Goal: Task Accomplishment & Management: Use online tool/utility

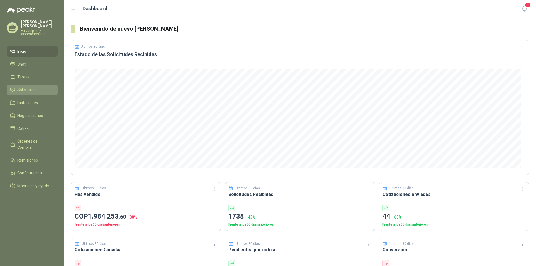
click at [28, 87] on span "Solicitudes" at bounding box center [26, 90] width 19 height 6
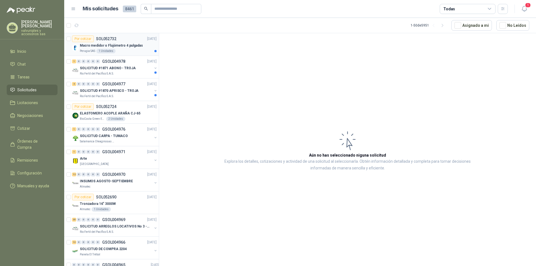
click at [112, 45] on p "Macro medidor o Flujómetro 4 pulgadas" at bounding box center [111, 45] width 63 height 5
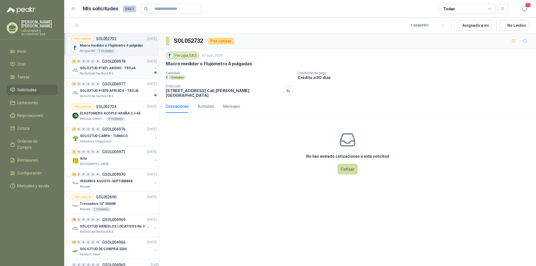
click at [108, 68] on p "SOLICITUD #1871 ABONO - TROJA" at bounding box center [108, 68] width 56 height 5
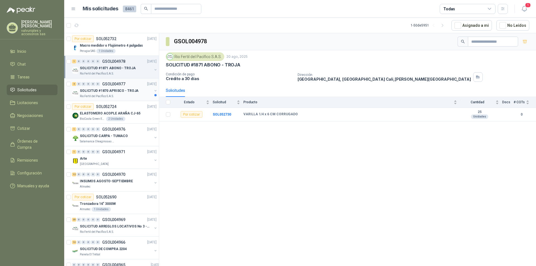
click at [104, 90] on p "SOLICITUD #1870 APRISCO - TROJA" at bounding box center [109, 90] width 59 height 5
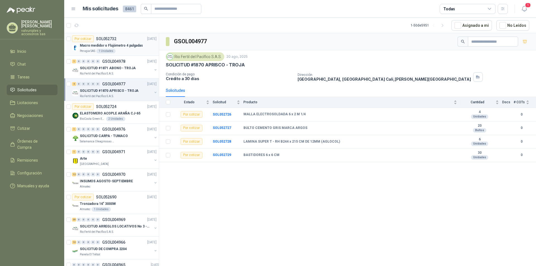
click at [105, 46] on p "Macro medidor o Flujómetro 4 pulgadas" at bounding box center [111, 45] width 63 height 5
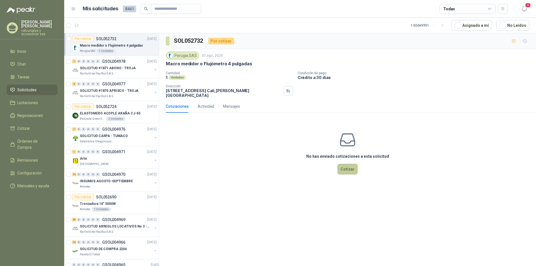
click at [350, 164] on button "Cotizar" at bounding box center [348, 169] width 20 height 11
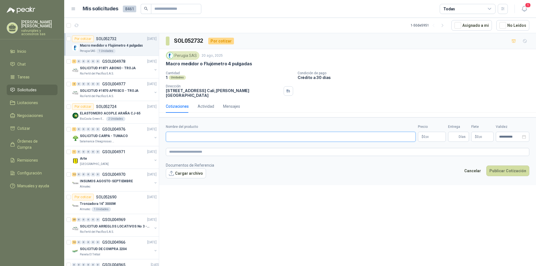
click at [215, 132] on input "Nombre del producto" at bounding box center [291, 137] width 250 height 10
click at [253, 148] on textarea at bounding box center [348, 152] width 364 height 8
click at [197, 134] on input "Nombre del producto" at bounding box center [291, 137] width 250 height 10
paste input "**********"
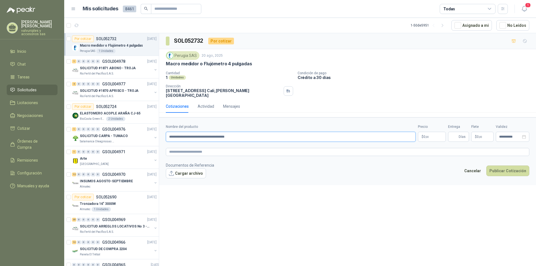
type input "**********"
click at [422, 133] on body "[PERSON_NAME] valvuniples y accesorios sas Inicio Chat Tareas Solicitudes Licit…" at bounding box center [268, 133] width 536 height 266
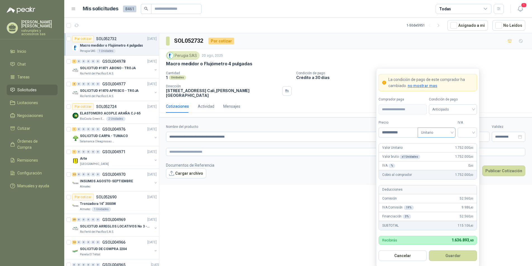
click at [450, 132] on span "Unitario" at bounding box center [436, 132] width 31 height 8
type input "**********"
click at [427, 144] on div "Unitario" at bounding box center [436, 144] width 29 height 6
click at [473, 132] on input "search" at bounding box center [467, 132] width 13 height 8
click at [469, 144] on div "19%" at bounding box center [467, 144] width 10 height 6
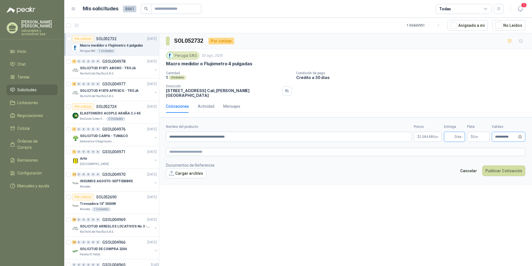
click at [495, 130] on div "**********" at bounding box center [345, 133] width 359 height 18
click at [516, 135] on input "**********" at bounding box center [510, 137] width 22 height 4
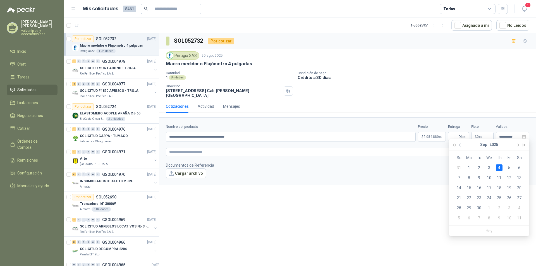
click at [461, 144] on span "button" at bounding box center [460, 145] width 3 height 3
type input "**********"
click at [490, 207] on div "27" at bounding box center [489, 208] width 7 height 7
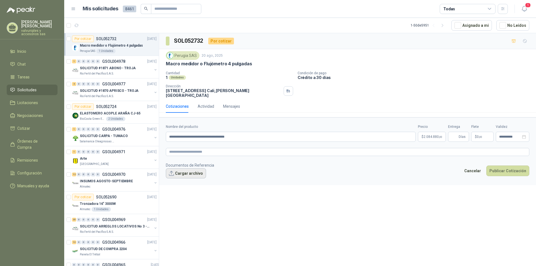
click at [185, 169] on button "Cargar archivo" at bounding box center [186, 173] width 40 height 10
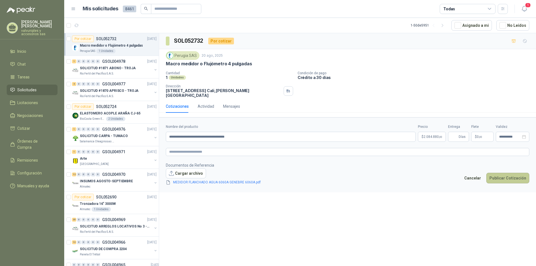
click at [506, 174] on button "Publicar Cotización" at bounding box center [508, 178] width 43 height 11
type input "*"
click at [508, 173] on button "Publicar Cotización" at bounding box center [508, 178] width 43 height 11
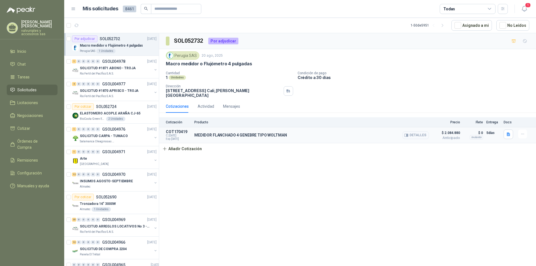
click at [421, 132] on button "Detalles" at bounding box center [416, 136] width 26 height 8
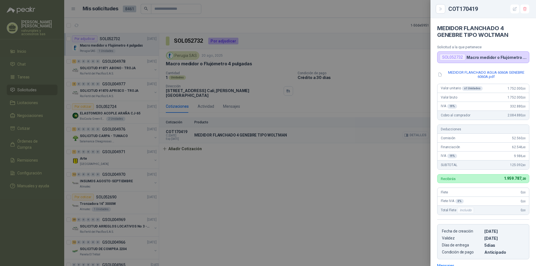
scroll to position [84, 0]
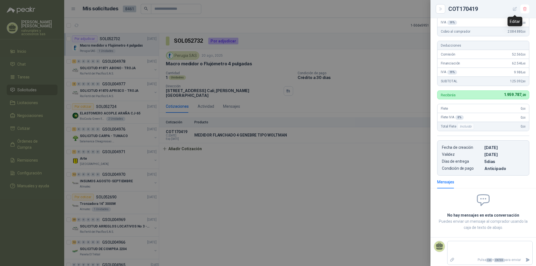
click at [516, 9] on icon "button" at bounding box center [515, 9] width 5 height 5
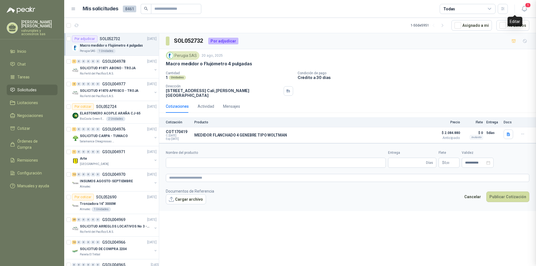
type input "**********"
type input "*"
type input "**********"
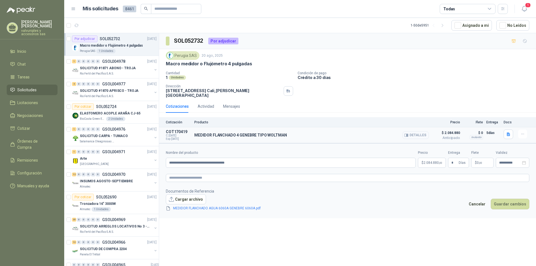
click at [421, 132] on button "Detalles" at bounding box center [416, 136] width 26 height 8
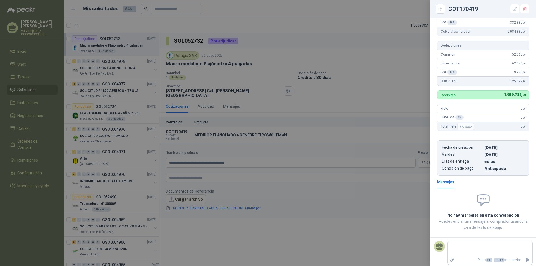
scroll to position [87, 0]
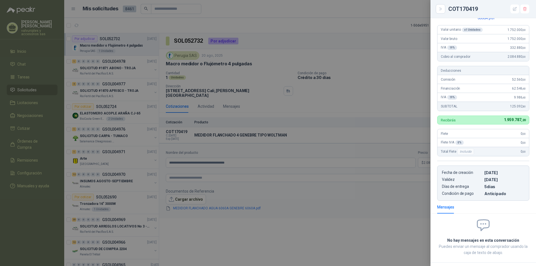
click at [398, 104] on div at bounding box center [268, 133] width 536 height 266
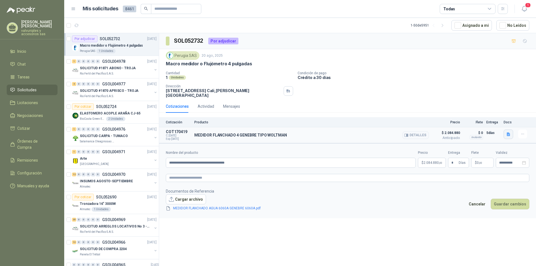
click at [509, 133] on icon "button" at bounding box center [508, 135] width 3 height 4
click at [376, 191] on footer "Documentos de Referencia Cargar archivo MEDIDOR FLANCHADO AGUA 6060A GENEBRE 60…" at bounding box center [348, 199] width 364 height 23
click at [310, 77] on p "Crédito a 30 días" at bounding box center [416, 77] width 236 height 5
click at [177, 41] on h3 "SOL052732" at bounding box center [189, 41] width 30 height 9
click at [177, 40] on h3 "SOL052732" at bounding box center [189, 41] width 30 height 9
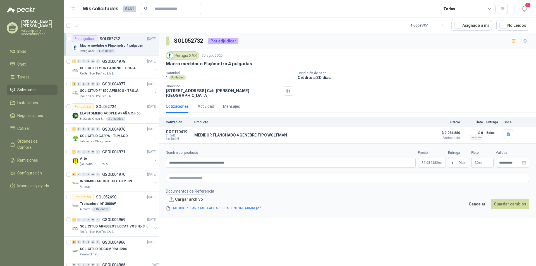
click at [473, 220] on div "**********" at bounding box center [347, 150] width 377 height 235
click at [423, 132] on button "Detalles" at bounding box center [416, 136] width 26 height 8
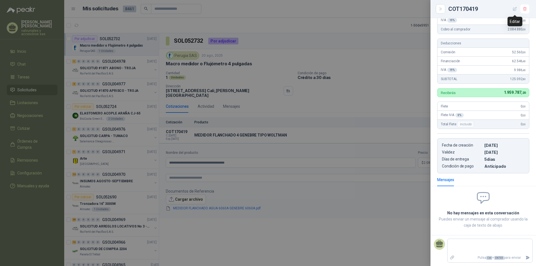
click at [515, 8] on icon "button" at bounding box center [515, 9] width 4 height 4
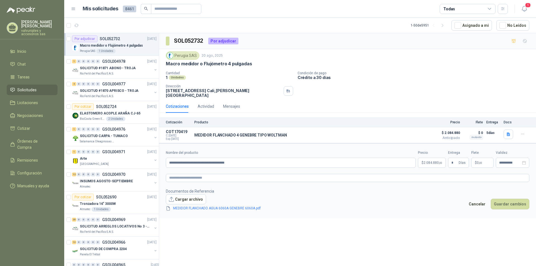
click at [189, 42] on h3 "SOL052732" at bounding box center [189, 41] width 30 height 9
click at [224, 41] on div "Por adjudicar" at bounding box center [223, 41] width 30 height 7
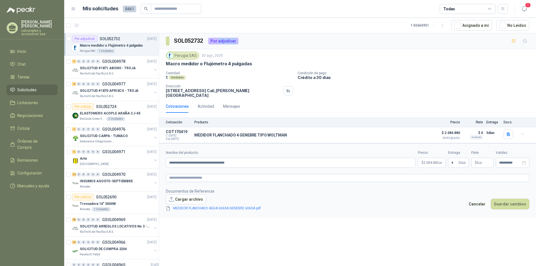
click at [428, 161] on span "2.084.880 ,00" at bounding box center [433, 162] width 19 height 3
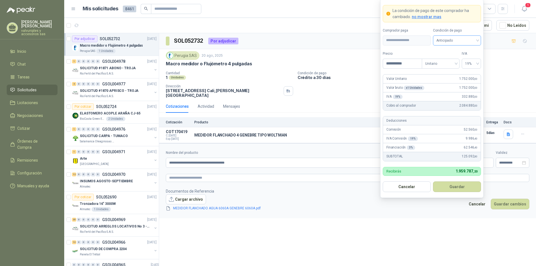
click at [478, 41] on div "Anticipado" at bounding box center [457, 40] width 48 height 10
click at [448, 61] on div "Crédito a 30 días" at bounding box center [457, 61] width 39 height 6
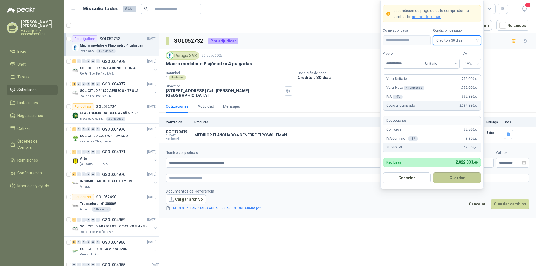
click at [461, 178] on button "Guardar" at bounding box center [457, 178] width 48 height 11
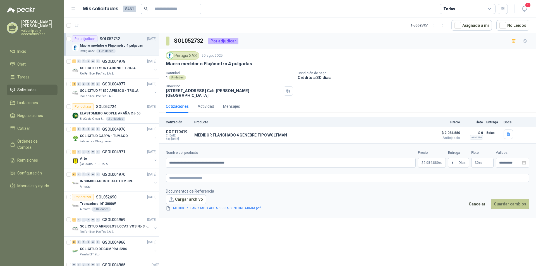
click at [506, 200] on button "Guardar cambios" at bounding box center [510, 204] width 39 height 11
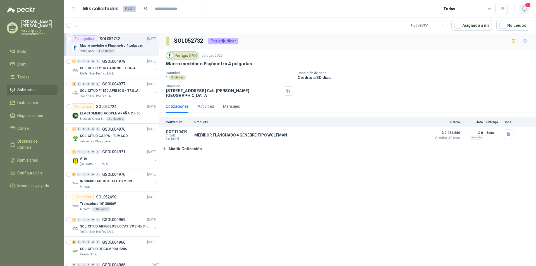
click at [525, 6] on span "1" at bounding box center [528, 5] width 6 height 5
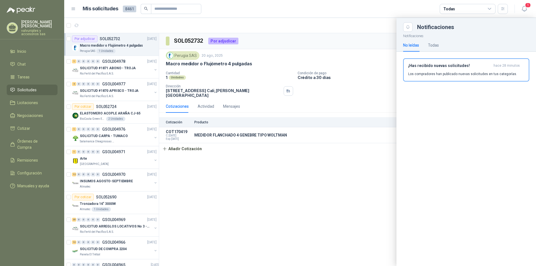
click at [446, 69] on div "¡Has recibido nuevas solicitudes! hace 28 minutos Los compradores han publicado…" at bounding box center [466, 69] width 116 height 13
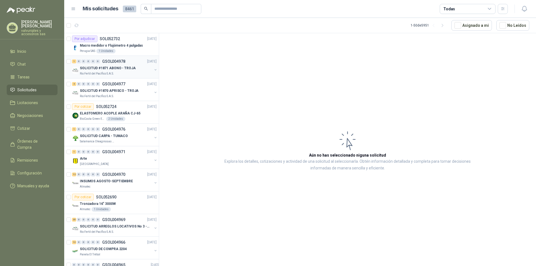
click at [101, 66] on p "SOLICITUD #1871 ABONO - TROJA" at bounding box center [108, 68] width 56 height 5
